Goal: Transaction & Acquisition: Purchase product/service

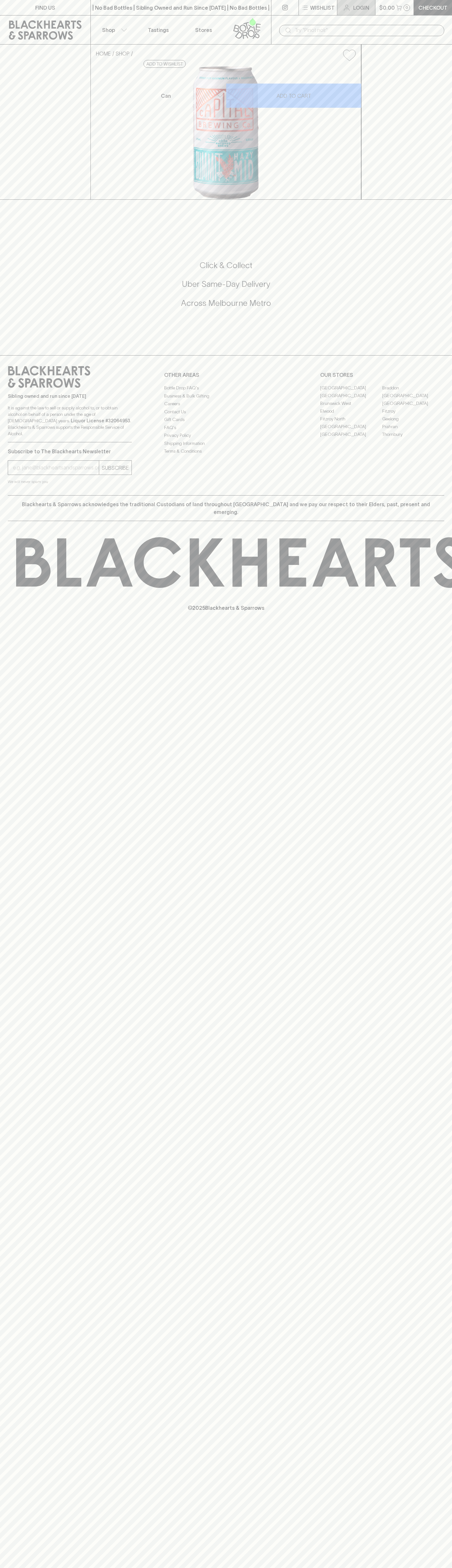
click at [369, 6] on p "Login" at bounding box center [361, 7] width 16 height 8
click at [309, 1567] on html "FIND US | No Bad Bottles | Sibling Owned and Run Since [DATE] | No Bad Bottles …" at bounding box center [226, 784] width 452 height 1568
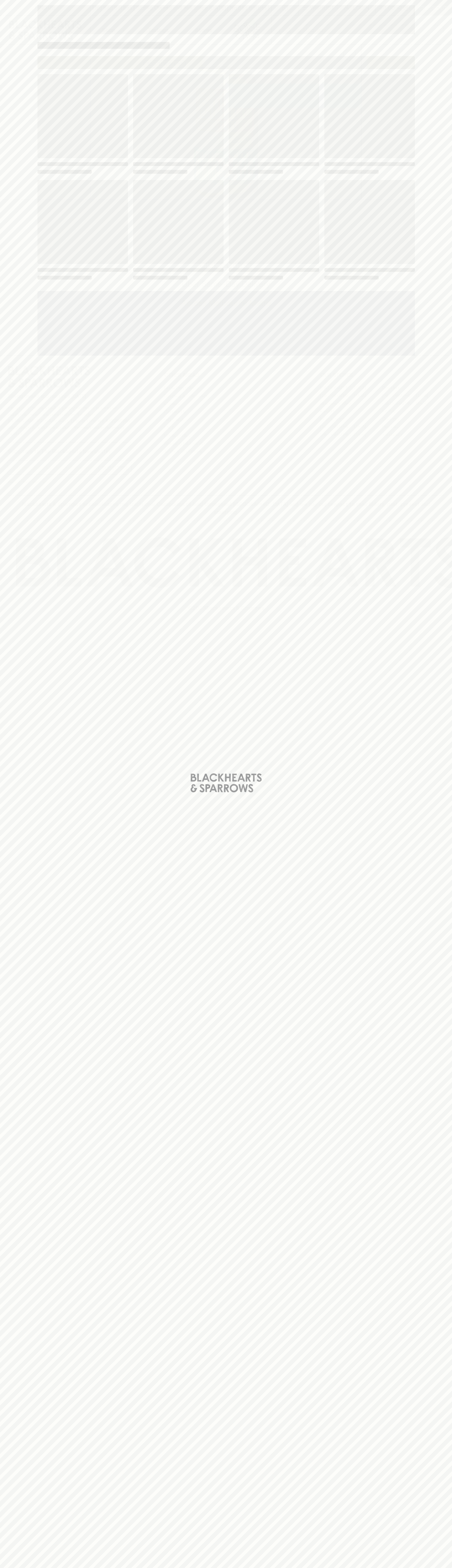
click at [9, 607] on div "Loading" at bounding box center [226, 784] width 452 height 1568
